Goal: Feedback & Contribution: Contribute content

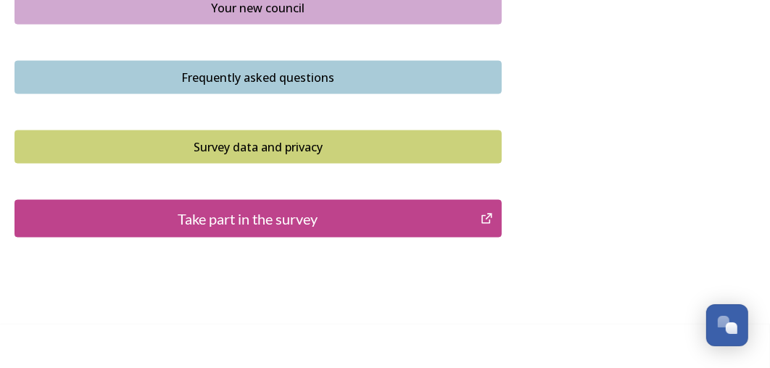
scroll to position [1160, 0]
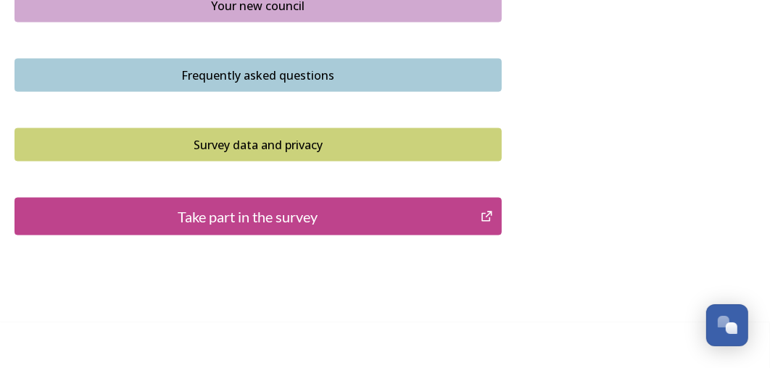
click at [442, 218] on div "Take part in the survey" at bounding box center [247, 217] width 450 height 22
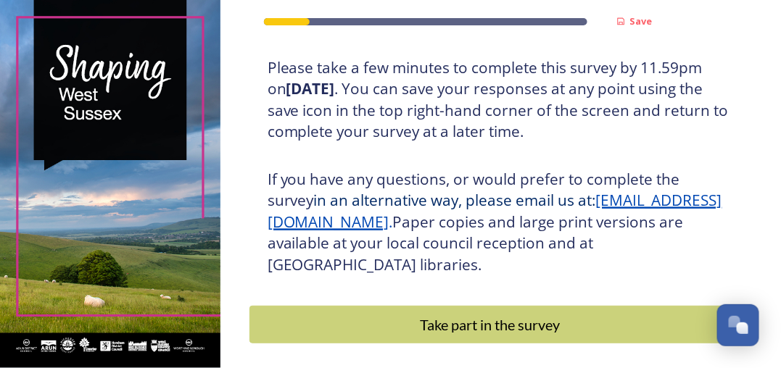
scroll to position [349, 0]
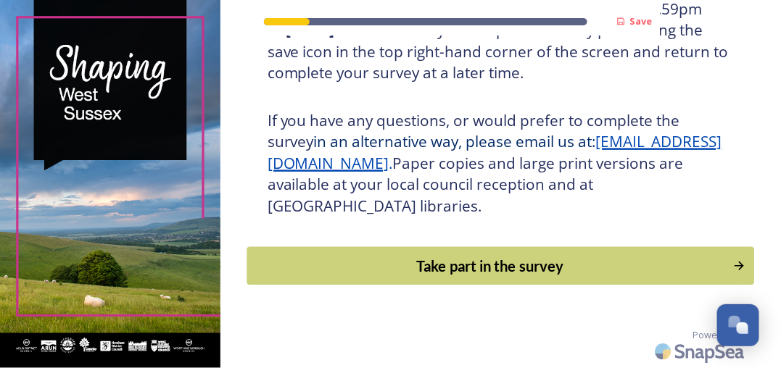
click at [476, 281] on button "Take part in the survey" at bounding box center [501, 266] width 508 height 38
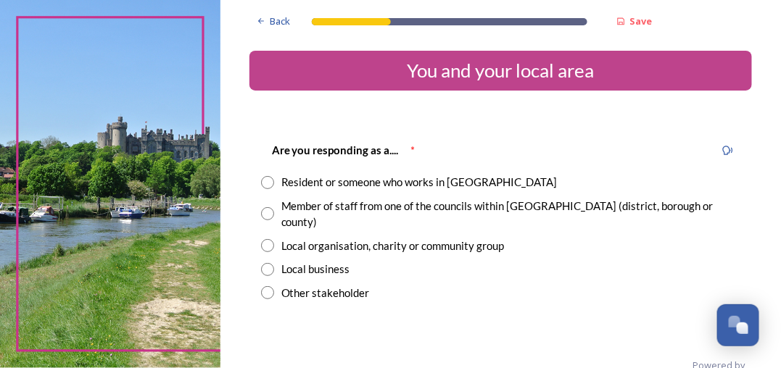
click at [270, 207] on input "radio" at bounding box center [267, 213] width 13 height 13
radio input "true"
click at [267, 181] on input "radio" at bounding box center [267, 182] width 13 height 13
radio input "true"
click at [270, 207] on input "radio" at bounding box center [267, 213] width 13 height 13
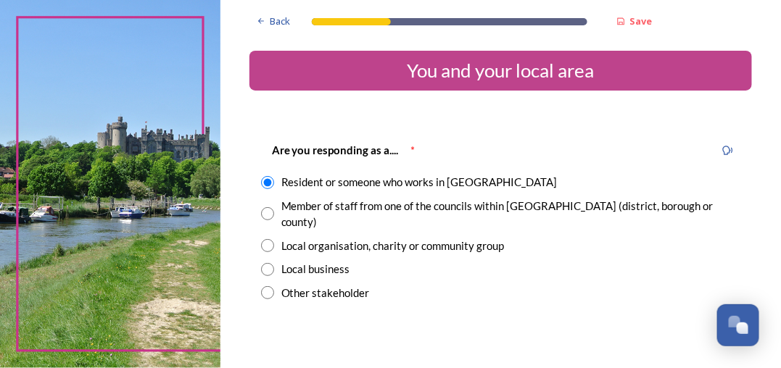
radio input "true"
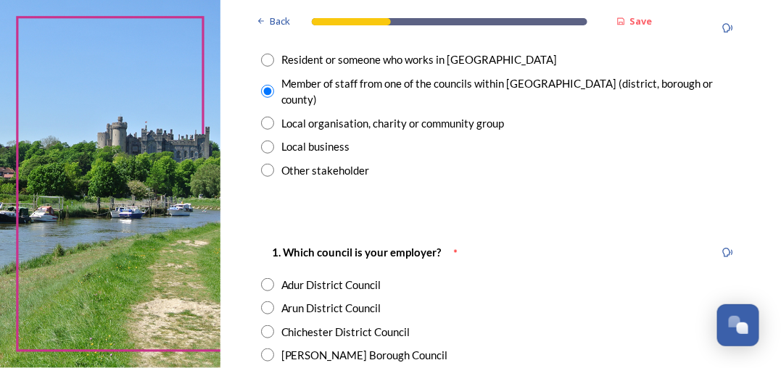
scroll to position [145, 0]
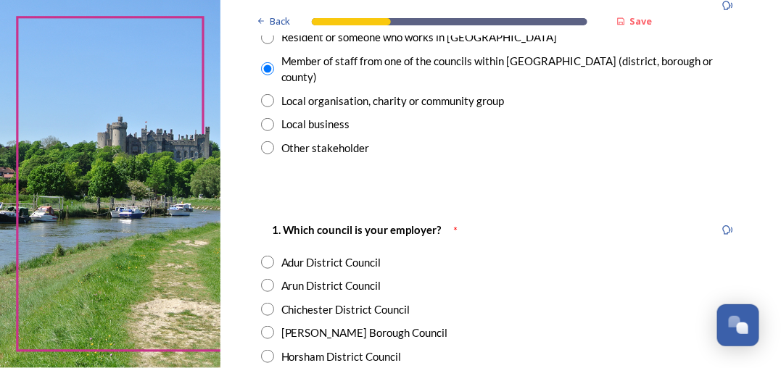
click at [267, 256] on input "radio" at bounding box center [267, 262] width 13 height 13
radio input "true"
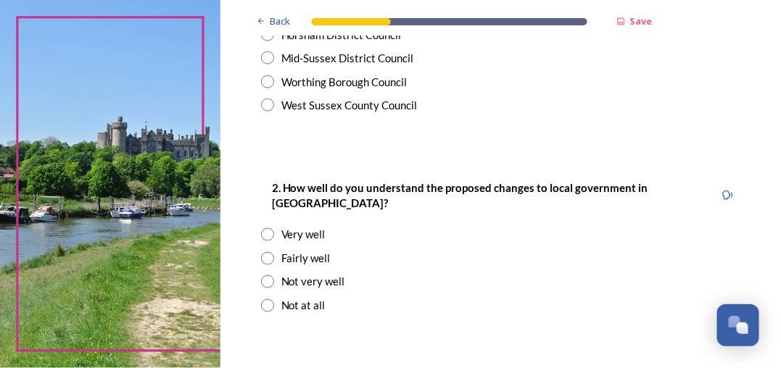
scroll to position [507, 0]
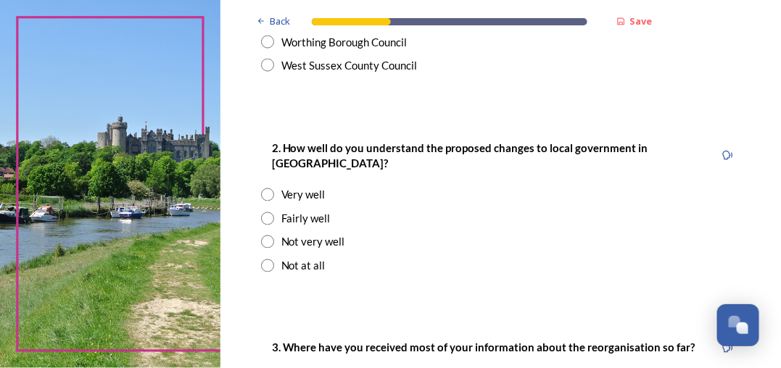
click at [269, 212] on input "radio" at bounding box center [267, 218] width 13 height 13
radio input "true"
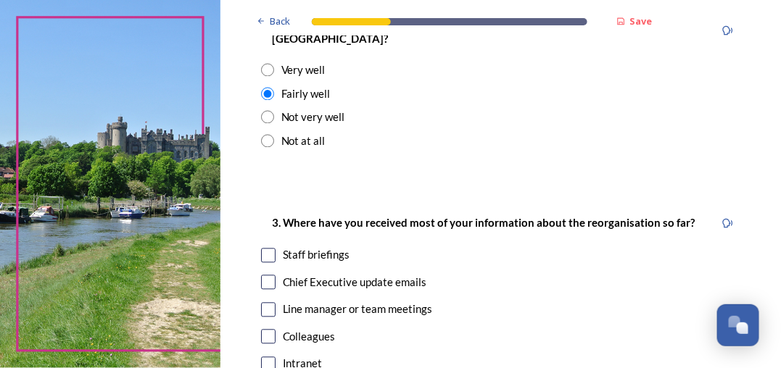
scroll to position [653, 0]
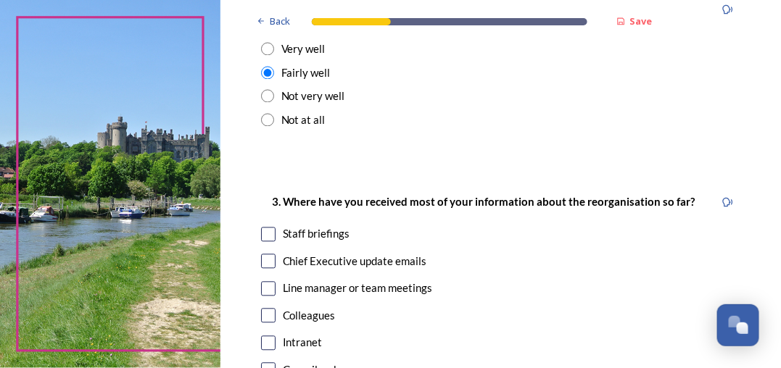
click at [265, 228] on input "checkbox" at bounding box center [268, 235] width 15 height 15
checkbox input "true"
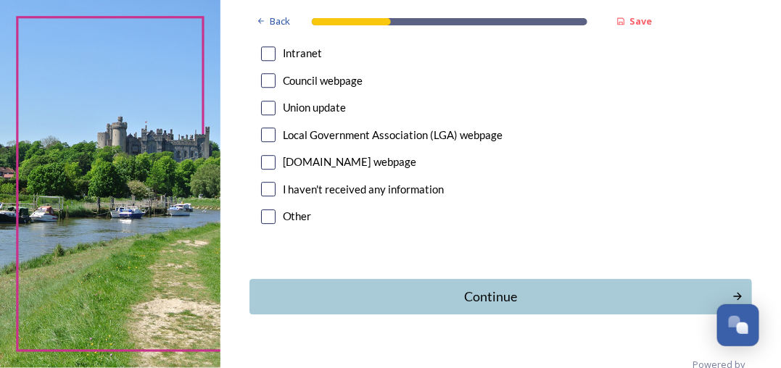
scroll to position [956, 0]
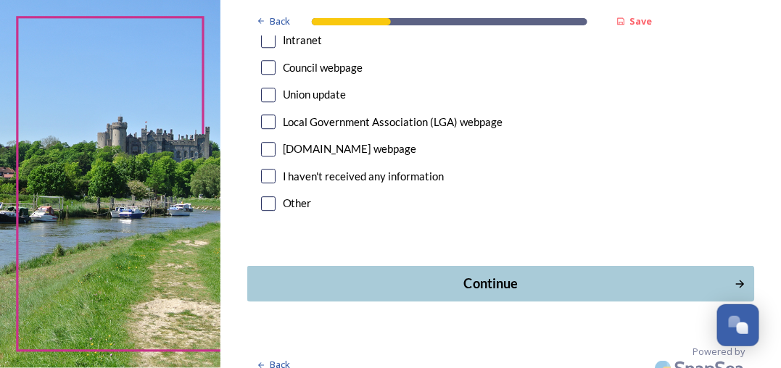
click at [505, 274] on div "Continue" at bounding box center [491, 284] width 472 height 20
